Goal: Check status: Check status

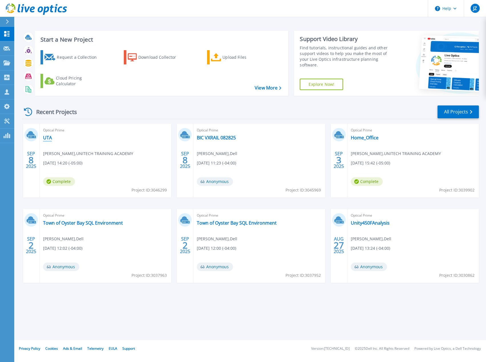
click at [51, 139] on link "UTA" at bounding box center [47, 138] width 9 height 6
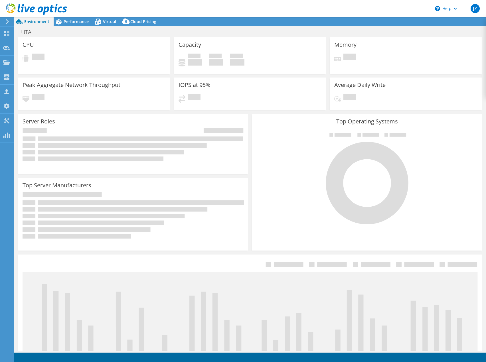
select select "USD"
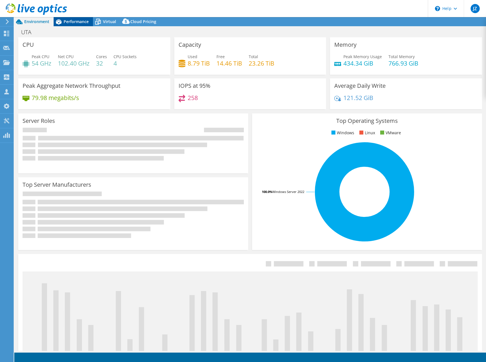
click at [78, 18] on div "Performance" at bounding box center [73, 21] width 39 height 9
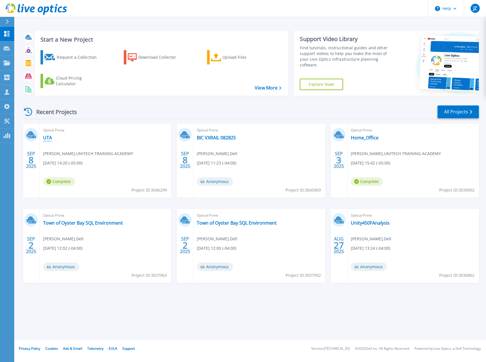
click at [48, 141] on link "UTA" at bounding box center [47, 138] width 9 height 6
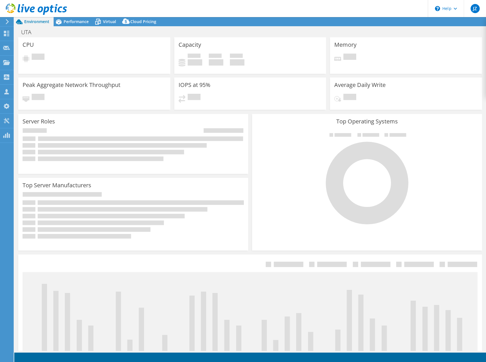
select select "USD"
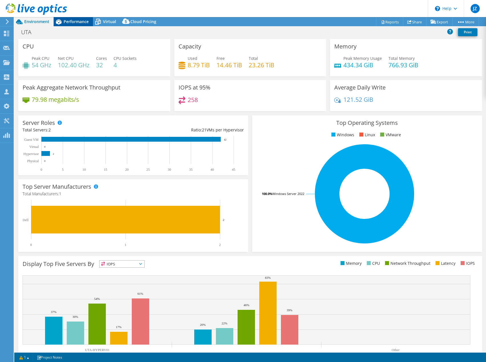
click at [72, 21] on span "Performance" at bounding box center [76, 21] width 25 height 5
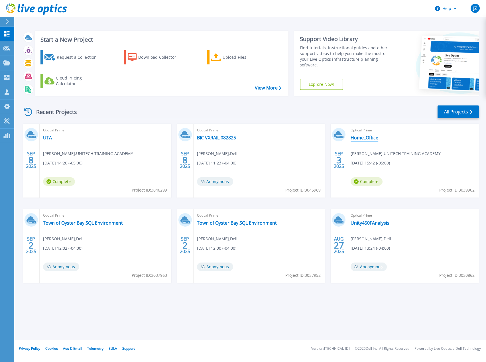
click at [359, 140] on link "Home_Office" at bounding box center [365, 138] width 28 height 6
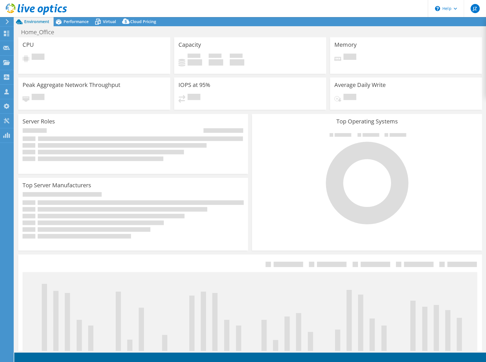
select select "USD"
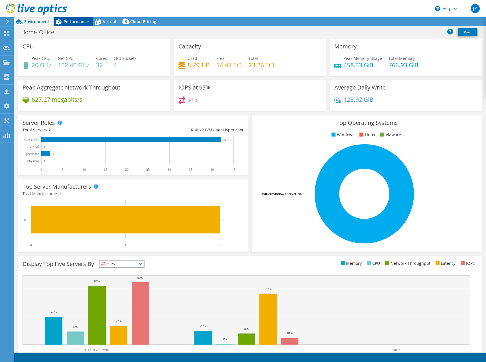
click at [79, 23] on span "Performance" at bounding box center [76, 21] width 25 height 5
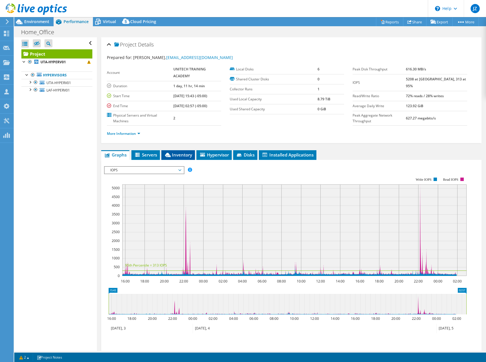
click at [188, 152] on span "Inventory" at bounding box center [178, 155] width 28 height 6
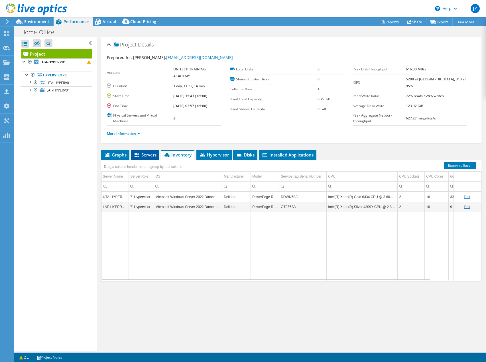
click at [154, 154] on span "Servers" at bounding box center [145, 155] width 23 height 6
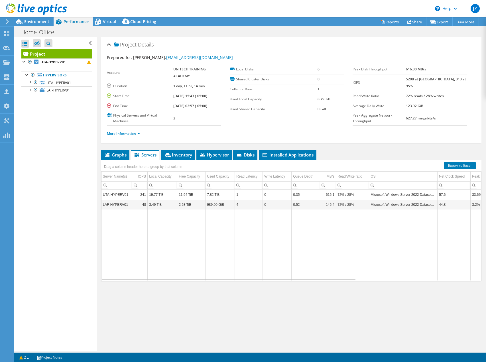
click at [244, 315] on div "Project Details Prepared for: David Morvant, dmorvant@unitechta.edu Account UNI…" at bounding box center [291, 194] width 389 height 314
drag, startPoint x: 103, startPoint y: 19, endPoint x: 111, endPoint y: 36, distance: 18.5
click at [103, 19] on span "Virtual" at bounding box center [109, 21] width 13 height 5
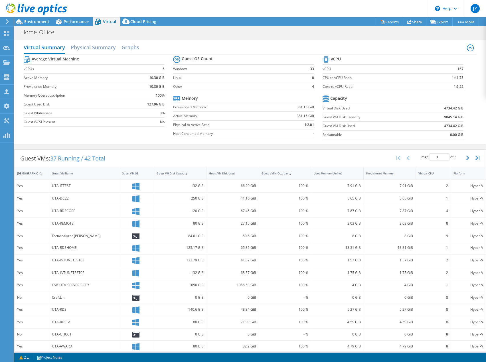
click at [267, 152] on div "Guest VMs: 37 Running / 42 Total Page 1 of 3 5 rows 10 rows 20 rows 25 rows 50 …" at bounding box center [250, 159] width 471 height 18
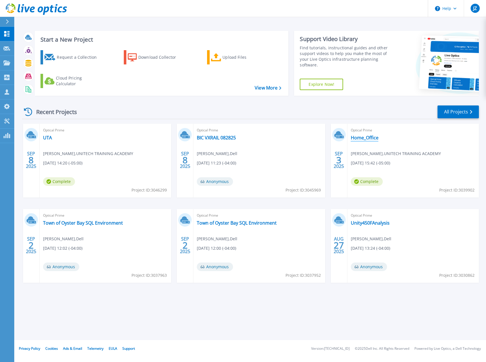
click at [361, 138] on link "Home_Office" at bounding box center [365, 138] width 28 height 6
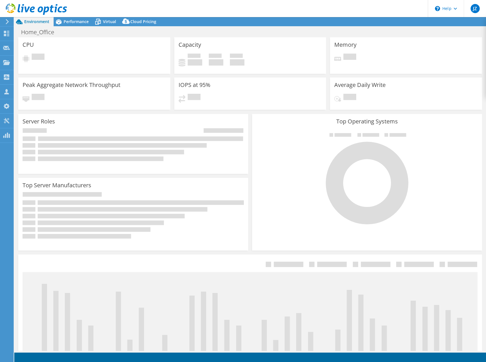
select select "USD"
